Goal: Task Accomplishment & Management: Complete application form

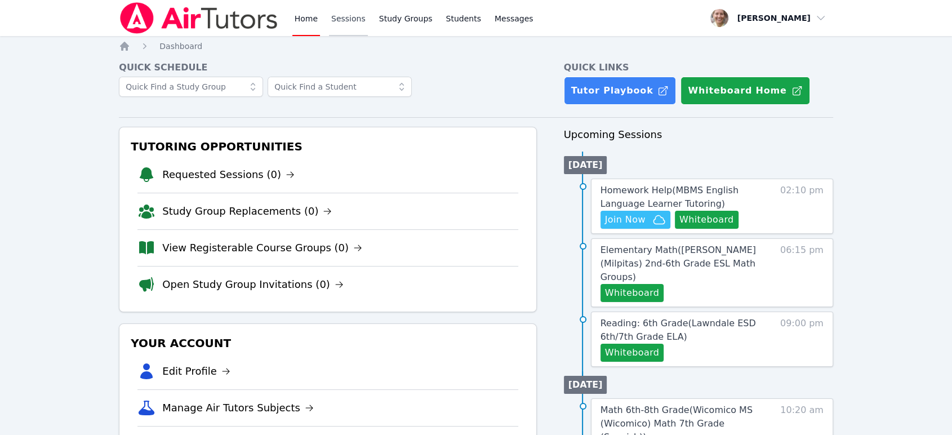
click at [346, 23] on link "Sessions" at bounding box center [348, 18] width 39 height 36
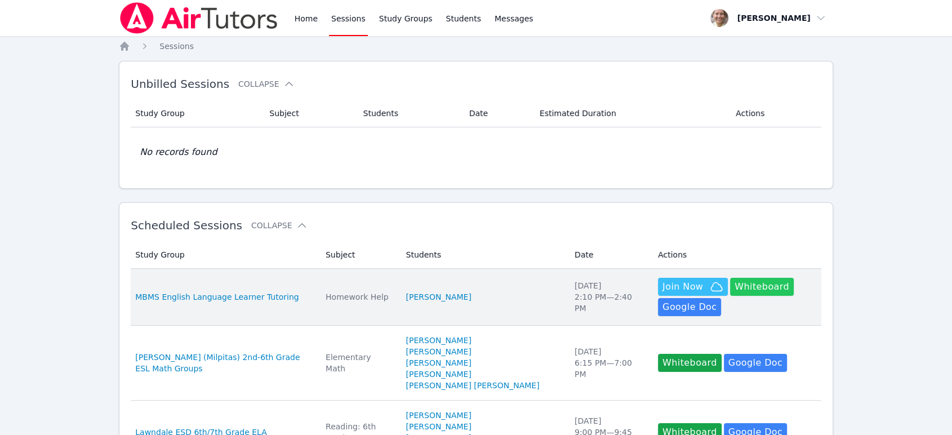
click at [730, 289] on button "Whiteboard" at bounding box center [762, 287] width 64 height 18
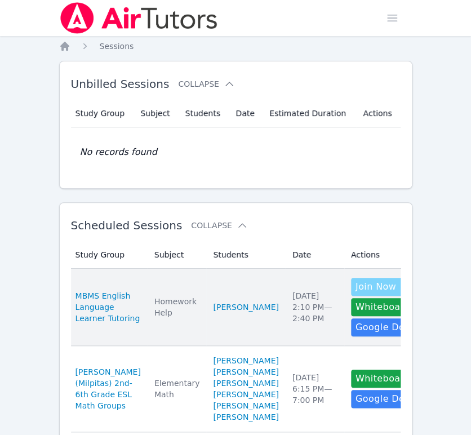
click at [355, 288] on span "Join Now" at bounding box center [375, 287] width 41 height 14
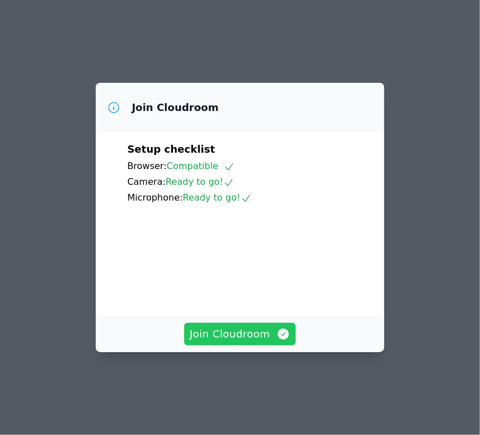
click at [213, 342] on span "Join Cloudroom" at bounding box center [240, 334] width 101 height 16
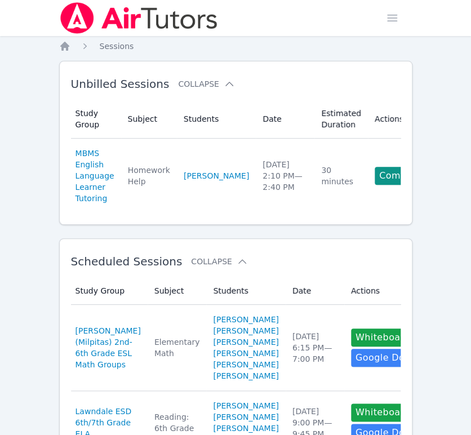
click at [374, 175] on link "Complete" at bounding box center [401, 176] width 54 height 18
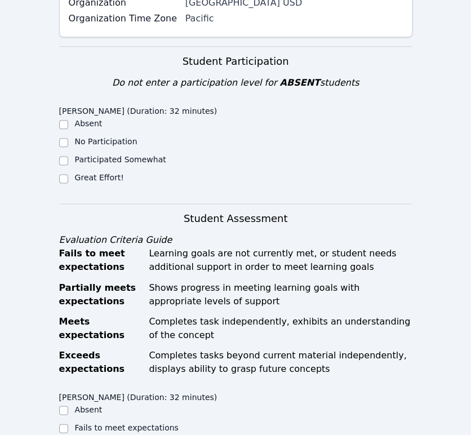
scroll to position [250, 0]
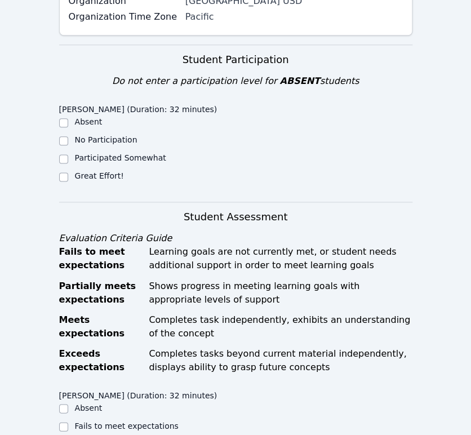
click at [104, 171] on label "Great Effort!" at bounding box center [99, 175] width 49 height 9
click at [68, 172] on input "Great Effort!" at bounding box center [63, 176] width 9 height 9
checkbox input "true"
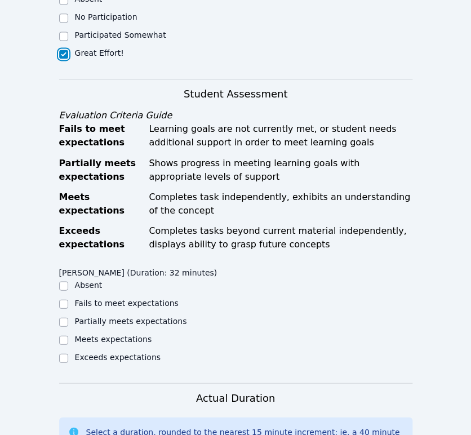
scroll to position [500, 0]
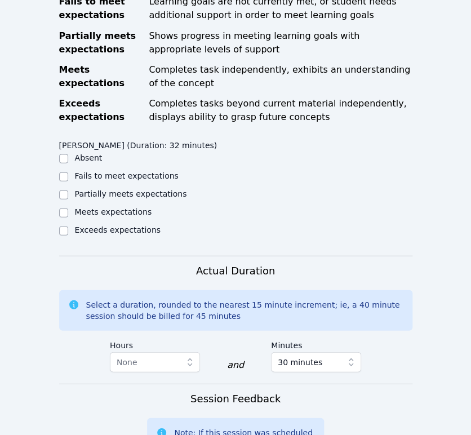
click at [136, 189] on label "Partially meets expectations" at bounding box center [131, 193] width 112 height 9
click at [68, 190] on input "Partially meets expectations" at bounding box center [63, 194] width 9 height 9
checkbox input "true"
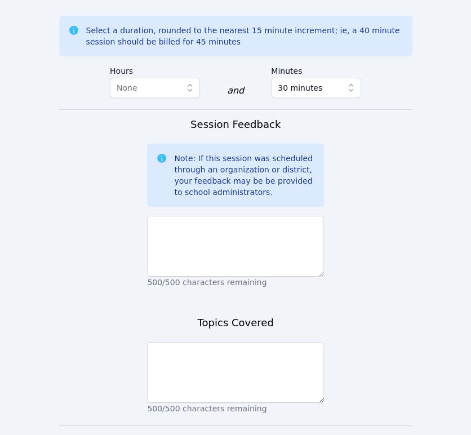
scroll to position [813, 0]
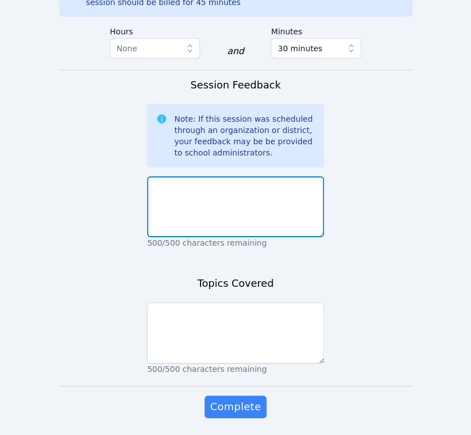
click at [208, 202] on textarea at bounding box center [235, 206] width 177 height 61
click at [295, 176] on textarea "Anyeli needed reminding of the differene between the x and y" at bounding box center [235, 206] width 177 height 61
click at [287, 180] on textarea "Anyeli needed reminding of the difference between the x and y" at bounding box center [235, 206] width 177 height 61
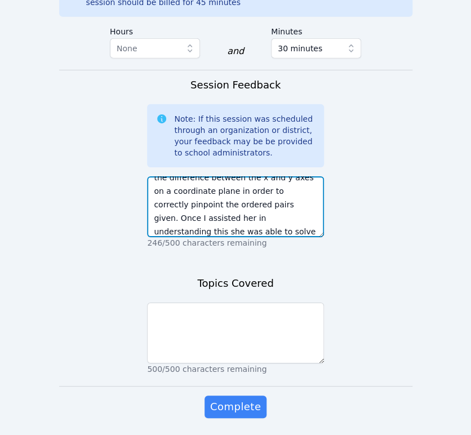
scroll to position [36, 0]
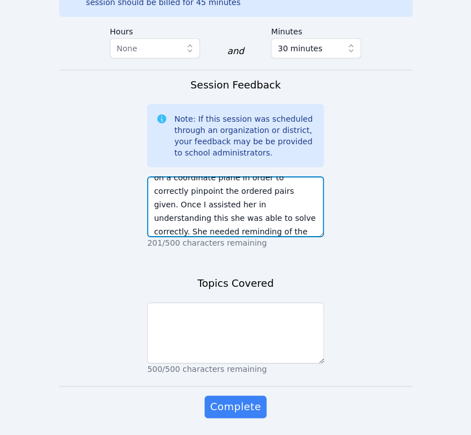
click at [213, 217] on textarea "Anyeli needed reminding of the difference between the x and y axes on a coordin…" at bounding box center [235, 206] width 177 height 61
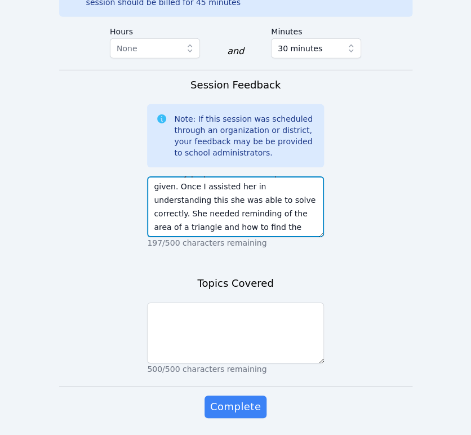
click at [273, 210] on textarea "Anyeli needed reminding of the difference between the x and y axes on a coordin…" at bounding box center [235, 206] width 177 height 61
click at [249, 213] on textarea "Anyeli needed reminding of the difference between the x and y axes on a coordin…" at bounding box center [235, 206] width 177 height 61
click at [295, 211] on textarea "Anyeli needed reminding of the difference between the x and y axes on a coordin…" at bounding box center [235, 206] width 177 height 61
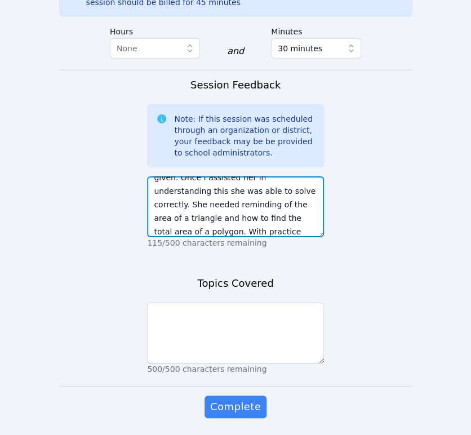
scroll to position [77, 0]
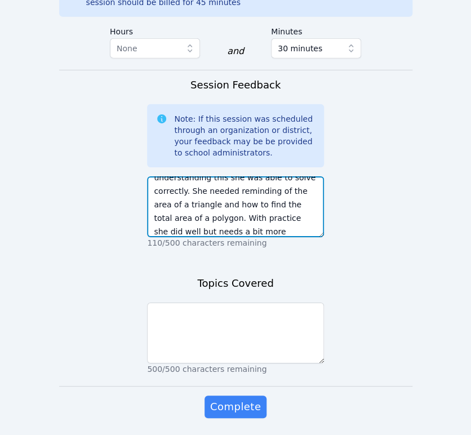
type textarea "Anyeli needed reminding of the difference between the x and y axes on a coordin…"
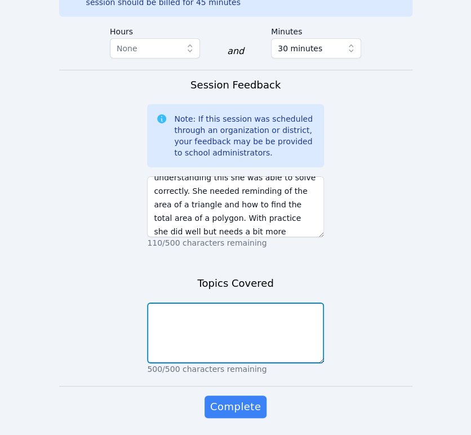
click at [263, 305] on textarea at bounding box center [235, 332] width 177 height 61
type textarea "R"
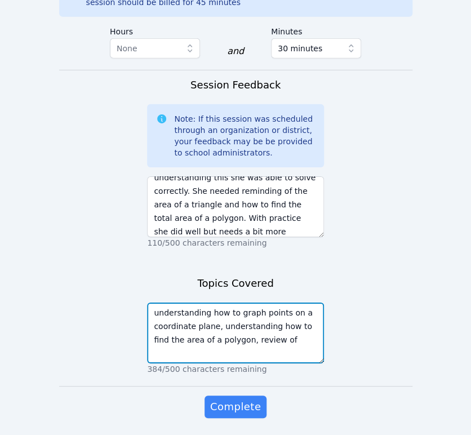
type textarea "understanding how to graph points on a coordinate plane, understanding how to f…"
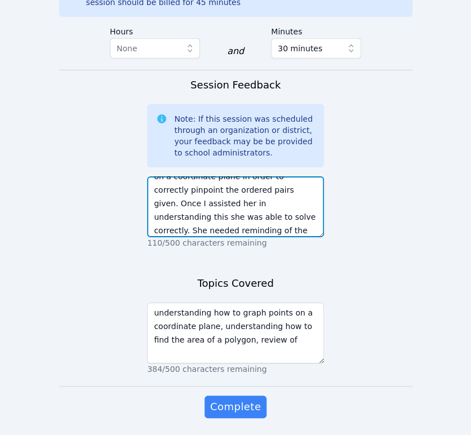
scroll to position [50, 0]
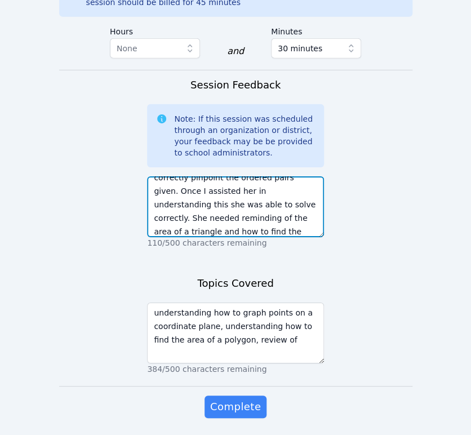
click at [190, 194] on textarea "Anyeli needed reminding of the difference between the x and y axes on a coordin…" at bounding box center [235, 206] width 177 height 61
click at [233, 188] on textarea "Anyeli needed reminding of the difference between the x and y axes on a coordin…" at bounding box center [235, 206] width 177 height 61
type textarea "Anyeli needed reminding of the difference between the x and y axes on a coordin…"
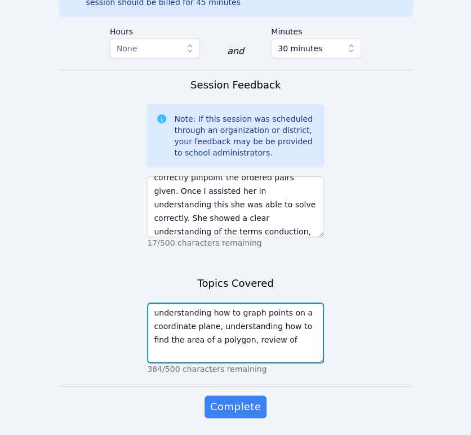
click at [264, 325] on textarea "understanding how to graph points on a coordinate plane, understanding how to f…" at bounding box center [235, 332] width 177 height 61
click at [268, 326] on textarea "understanding how to graph points on a coordinate plane, understanding how to f…" at bounding box center [235, 332] width 177 height 61
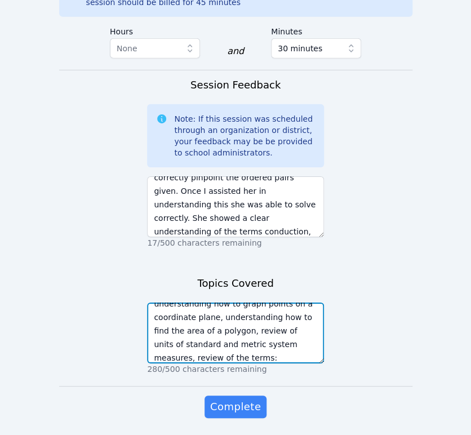
scroll to position [27, 0]
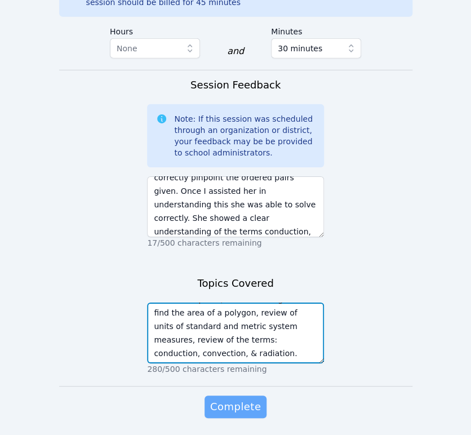
type textarea "understanding how to graph points on a coordinate plane, understanding how to f…"
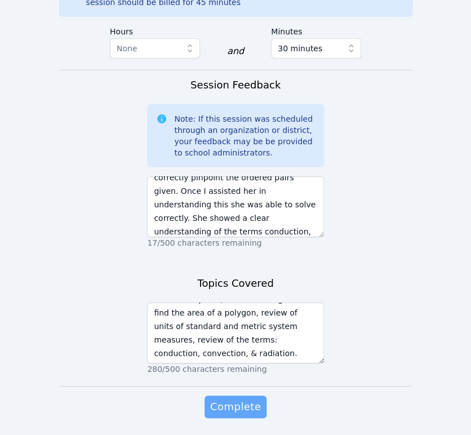
click at [246, 399] on span "Complete" at bounding box center [235, 407] width 51 height 16
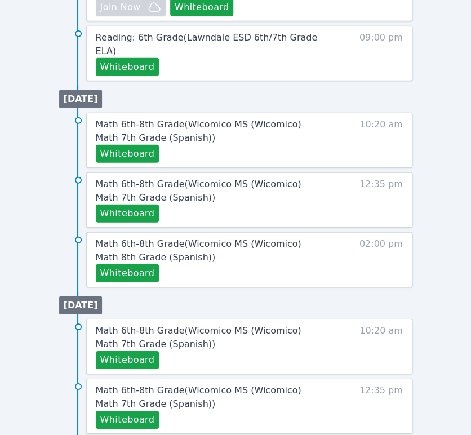
scroll to position [557, 0]
